Goal: Check status: Check status

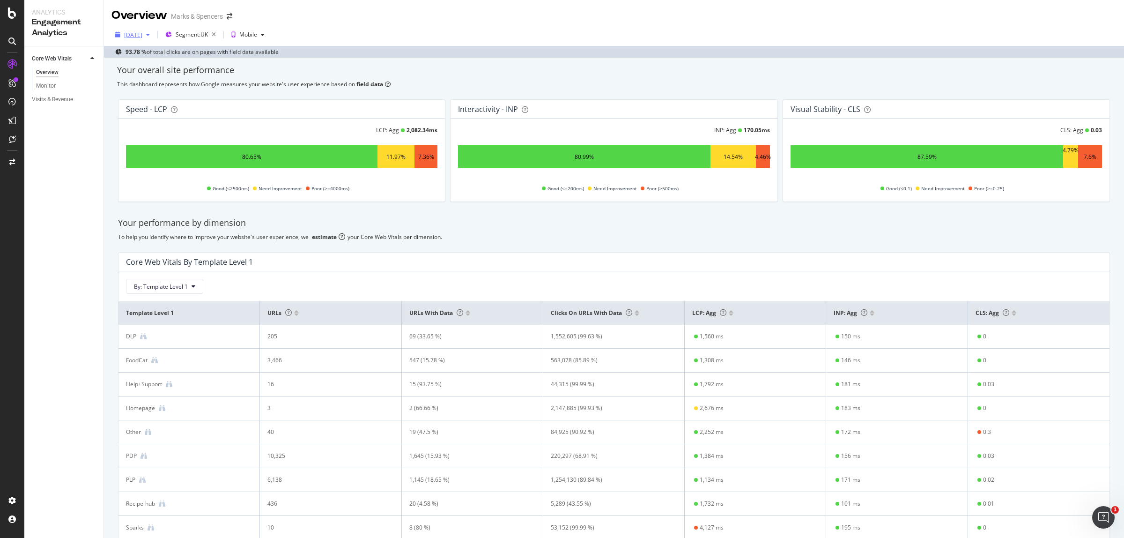
click at [143, 29] on div "[DATE]" at bounding box center [132, 35] width 42 height 14
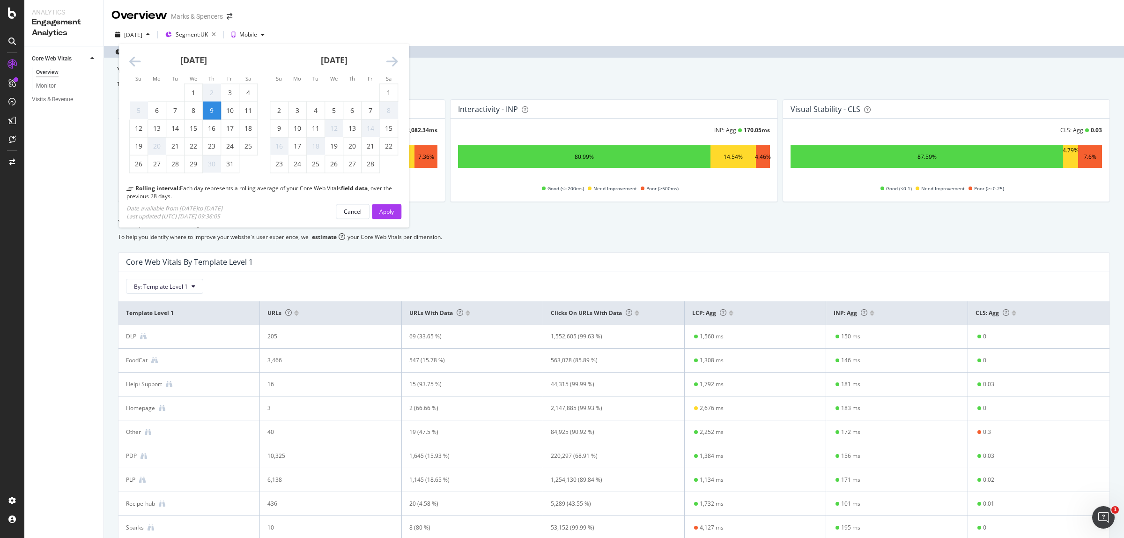
click at [392, 59] on icon "Move forward to switch to the next month." at bounding box center [392, 61] width 12 height 13
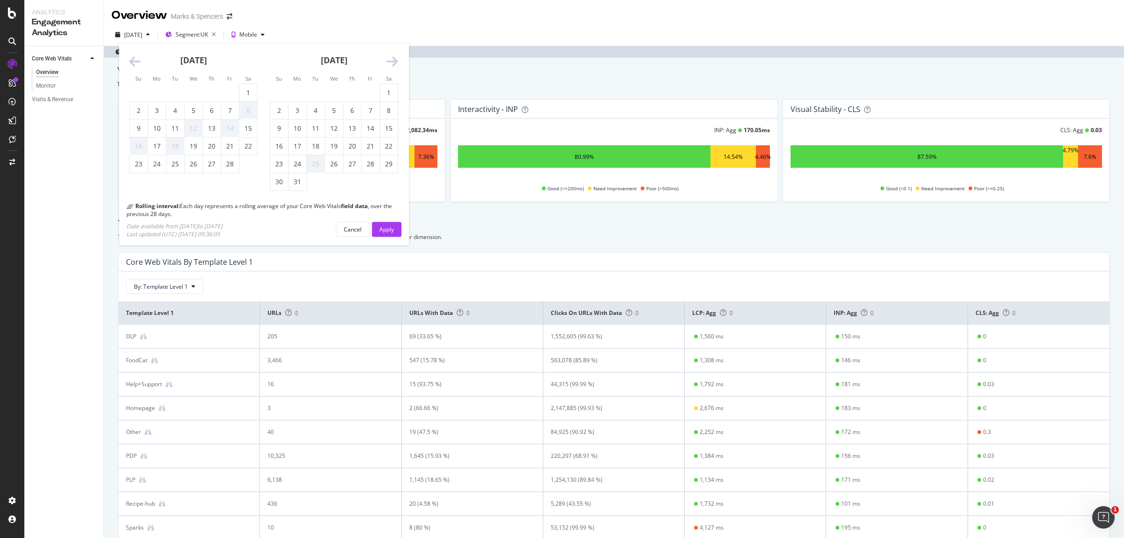
click at [392, 59] on icon "Move forward to switch to the next month." at bounding box center [392, 61] width 12 height 13
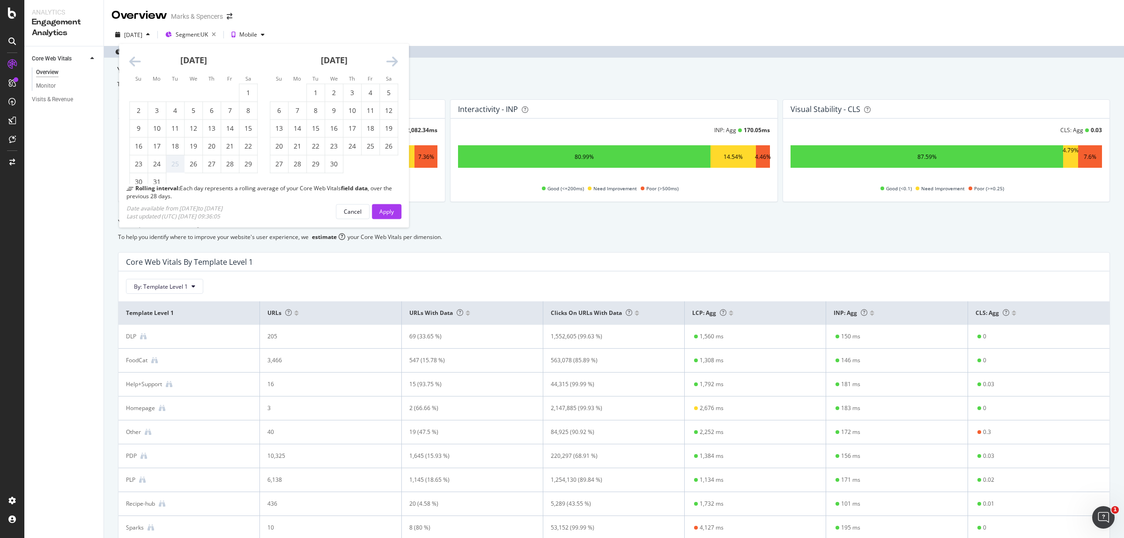
click at [392, 59] on icon "Move forward to switch to the next month." at bounding box center [392, 61] width 12 height 13
click at [393, 59] on icon "Move forward to switch to the next month." at bounding box center [392, 61] width 12 height 13
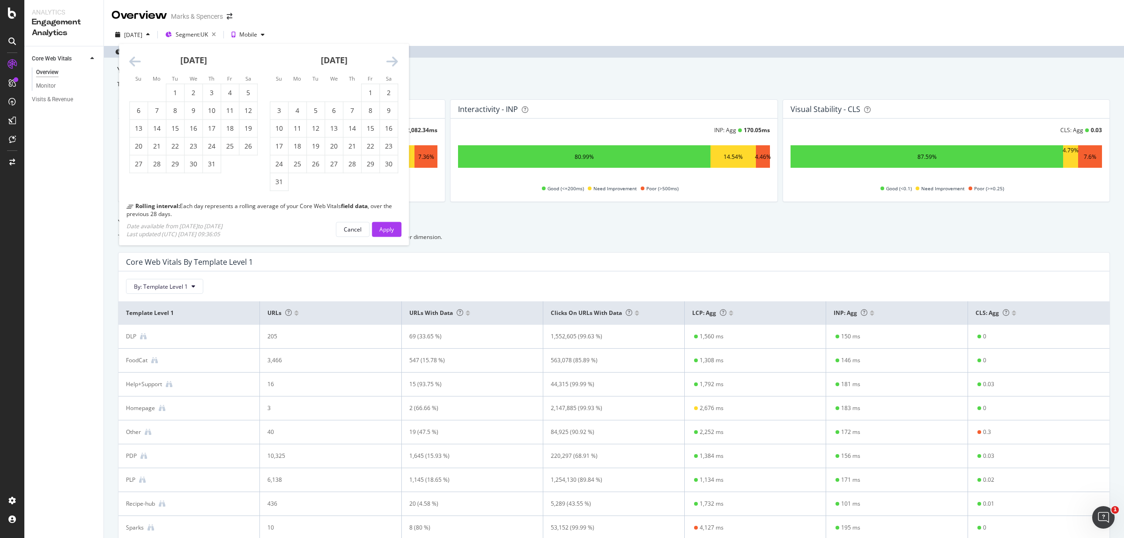
click at [393, 59] on icon "Move forward to switch to the next month." at bounding box center [392, 61] width 12 height 13
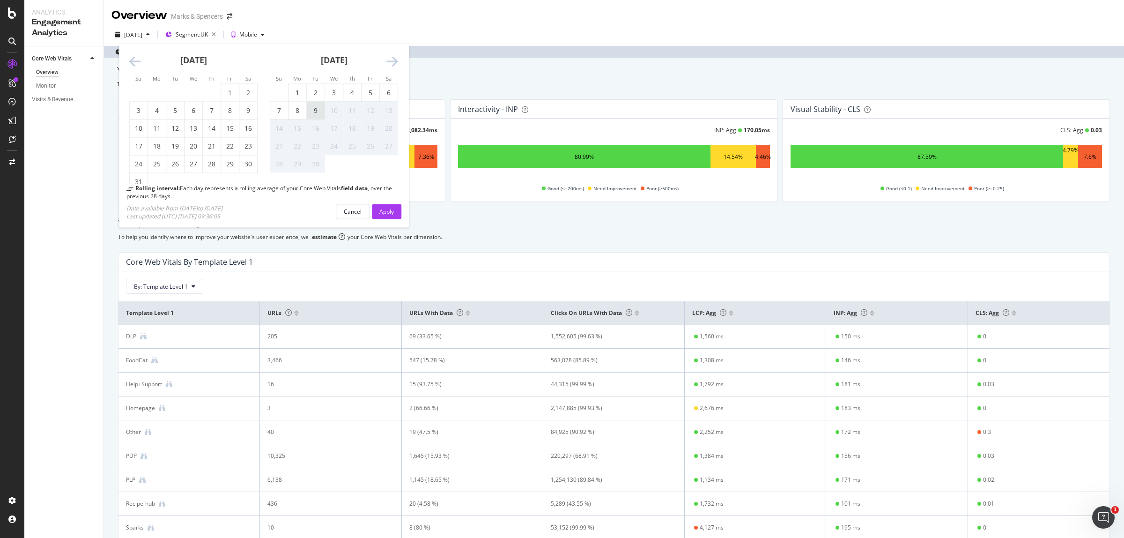
click at [317, 112] on div "9" at bounding box center [316, 110] width 18 height 9
click at [391, 214] on div "Apply" at bounding box center [386, 211] width 15 height 8
